Goal: Task Accomplishment & Management: Manage account settings

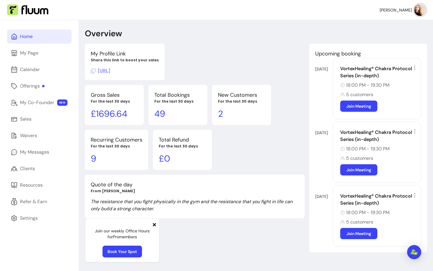
click at [154, 225] on icon at bounding box center [154, 224] width 3 height 3
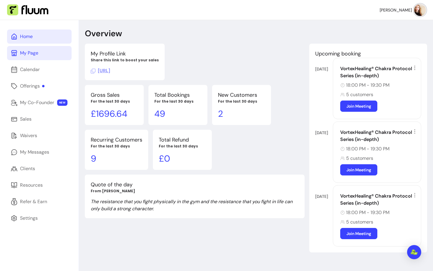
click at [34, 56] on div "My Page" at bounding box center [29, 52] width 18 height 7
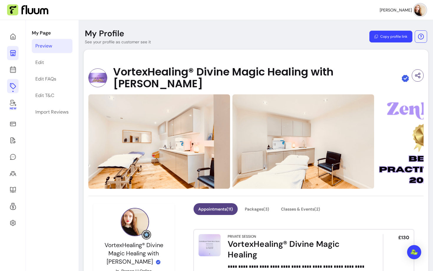
click at [11, 88] on icon at bounding box center [12, 85] width 7 height 7
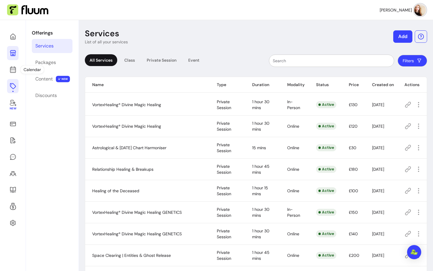
click at [14, 51] on icon at bounding box center [12, 52] width 7 height 7
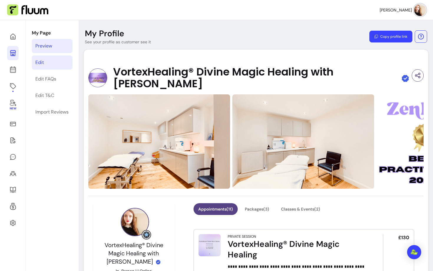
click at [59, 64] on link "Edit" at bounding box center [52, 62] width 41 height 14
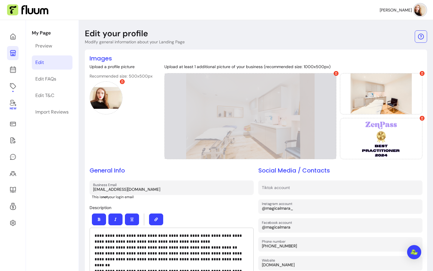
click at [274, 118] on div at bounding box center [250, 116] width 172 height 86
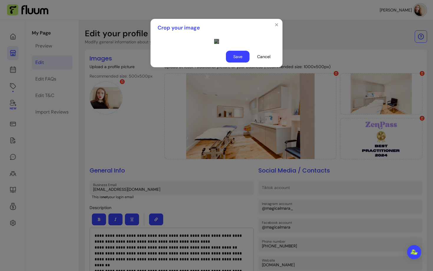
click at [232, 131] on div "Use the arrow keys to move the crop selection area" at bounding box center [273, 116] width 118 height 59
click at [239, 62] on button "Save" at bounding box center [238, 57] width 24 height 12
